Goal: Obtain resource: Obtain resource

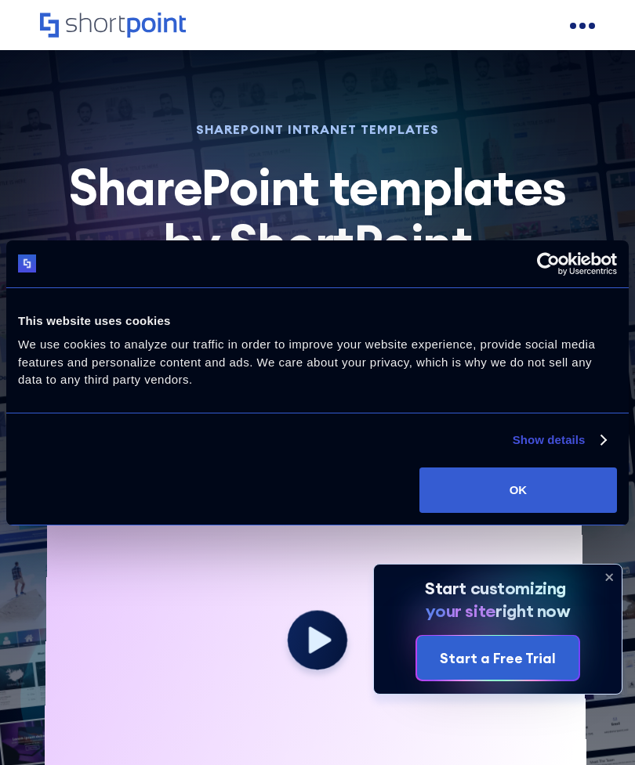
click at [606, 578] on icon at bounding box center [608, 577] width 25 height 25
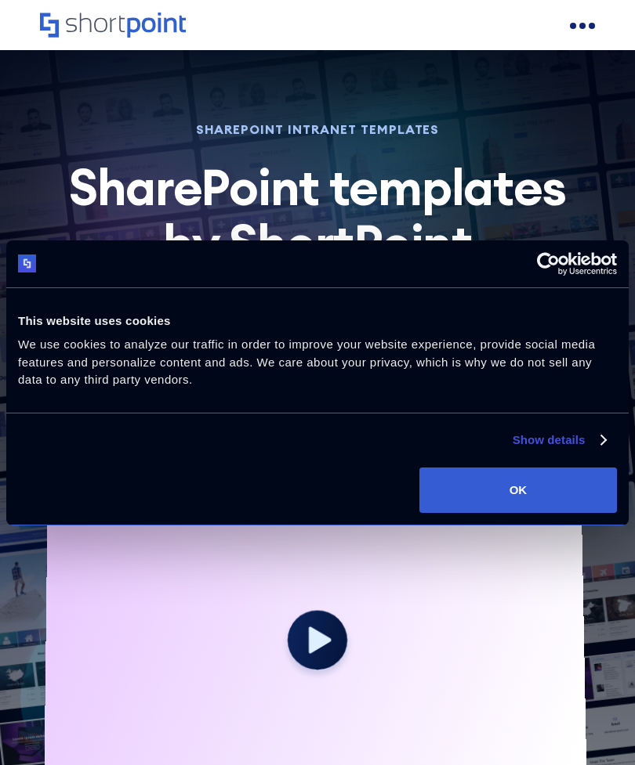
click at [579, 437] on link "Show details" at bounding box center [558, 440] width 92 height 19
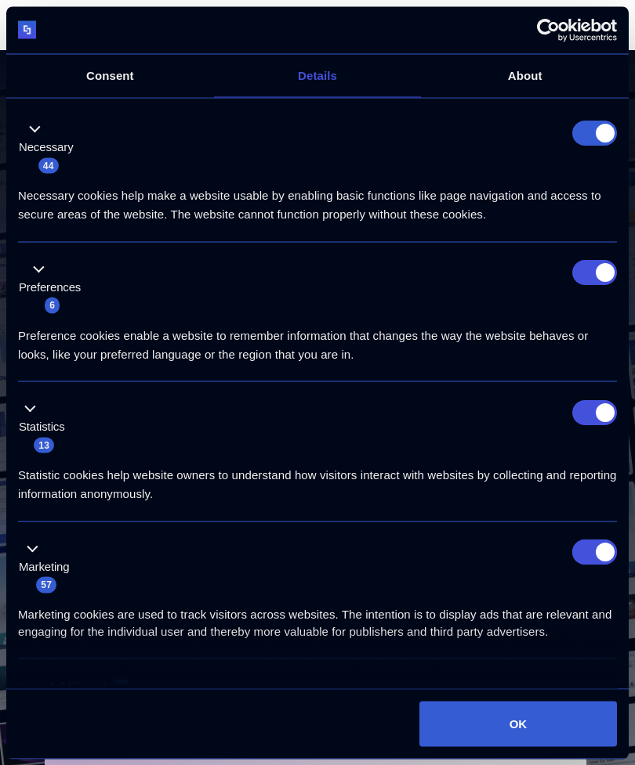
click at [580, 548] on input "Marketing" at bounding box center [594, 552] width 45 height 25
checkbox input "false"
click at [580, 416] on input "Statistics" at bounding box center [594, 412] width 45 height 25
checkbox input "false"
click at [587, 263] on input "Preferences" at bounding box center [594, 272] width 45 height 25
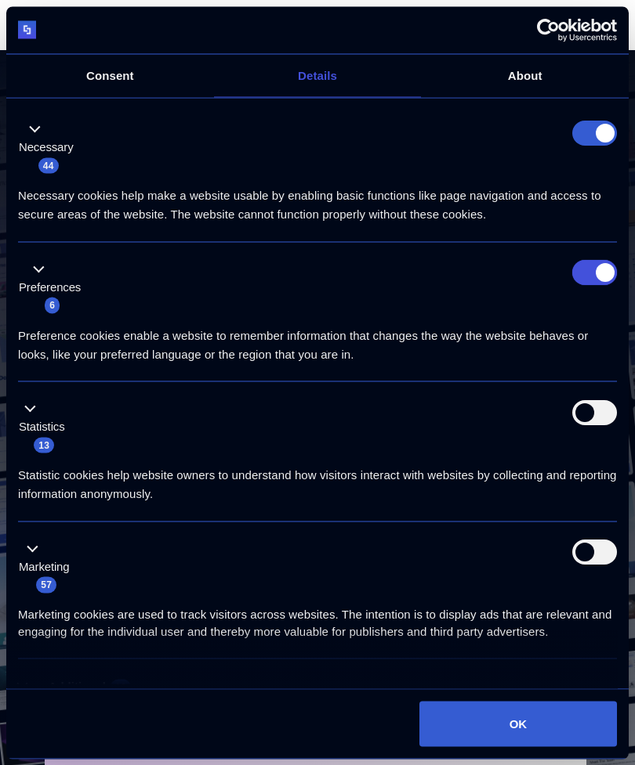
checkbox input "false"
click at [585, 125] on form at bounding box center [594, 132] width 45 height 25
click at [522, 718] on button "OK" at bounding box center [517, 723] width 197 height 45
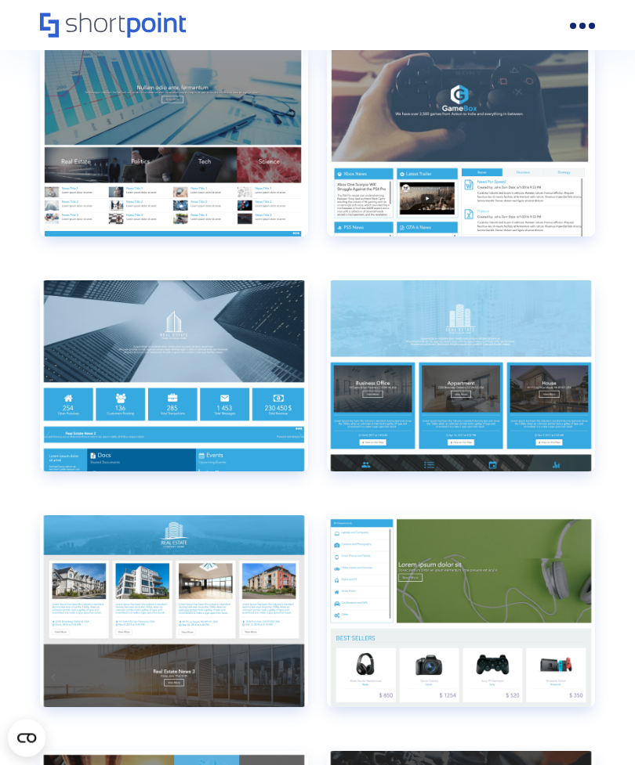
scroll to position [11428, 0]
click at [356, 604] on div "View live" at bounding box center [461, 611] width 268 height 192
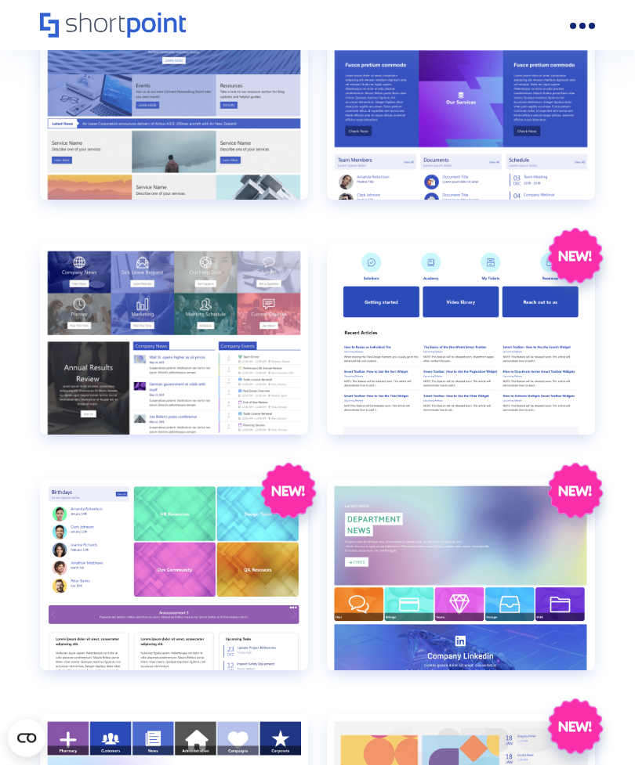
scroll to position [3582, 0]
click at [123, 363] on div "Preview" at bounding box center [174, 340] width 268 height 192
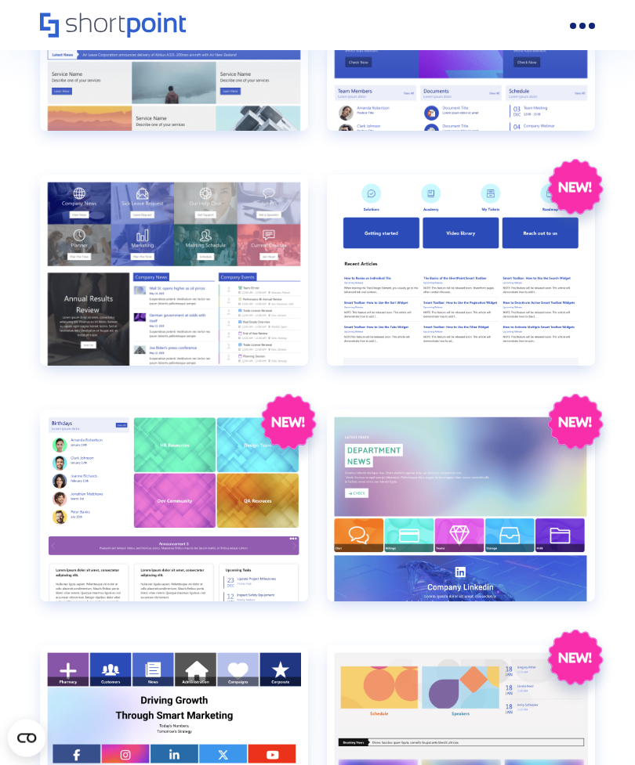
scroll to position [3631, 0]
